Goal: Information Seeking & Learning: Learn about a topic

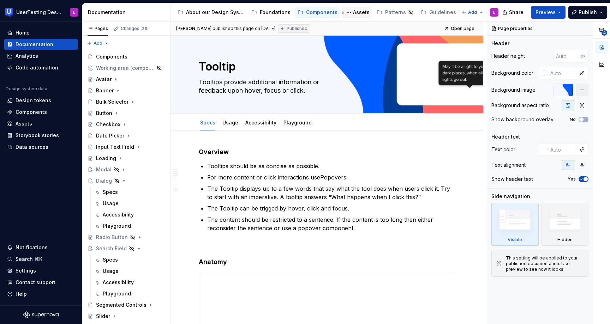
click at [354, 14] on div "Assets" at bounding box center [361, 12] width 17 height 7
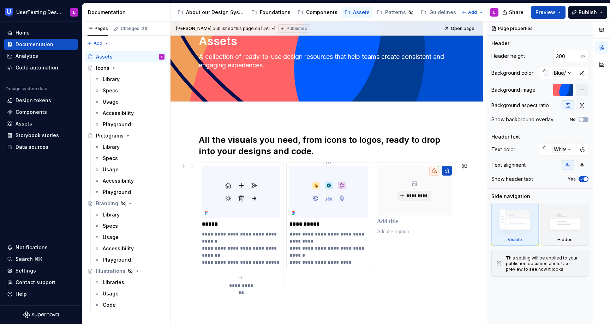
scroll to position [113, 0]
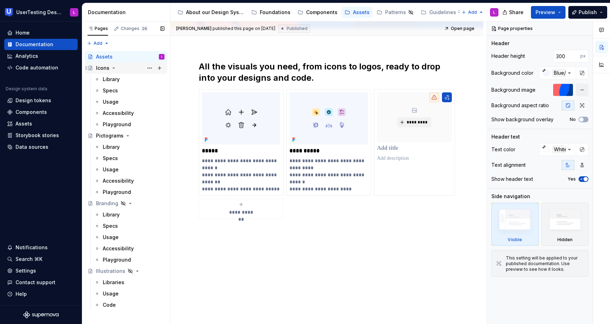
click at [102, 68] on div "Icons" at bounding box center [102, 68] width 13 height 7
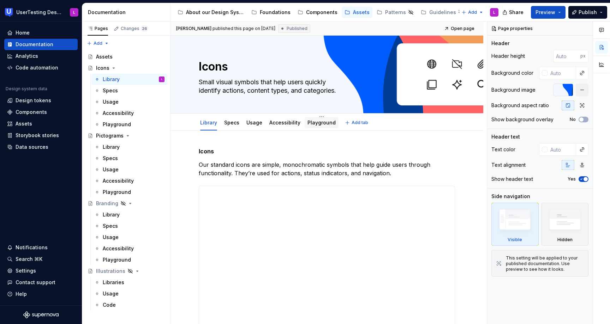
click at [307, 127] on div "Playground" at bounding box center [321, 123] width 28 height 8
click at [231, 128] on div "Specs" at bounding box center [231, 122] width 21 height 11
type textarea "*"
